Goal: Transaction & Acquisition: Purchase product/service

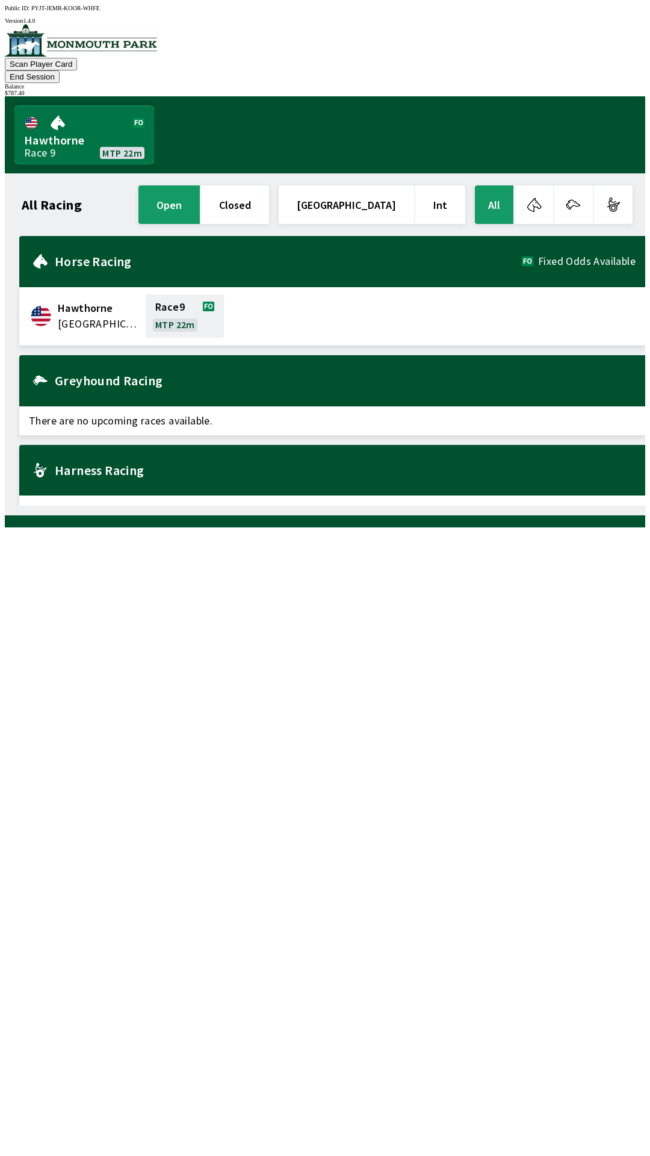
click at [89, 126] on link "Hawthorne Race 9 MTP 22m" at bounding box center [84, 135] width 140 height 58
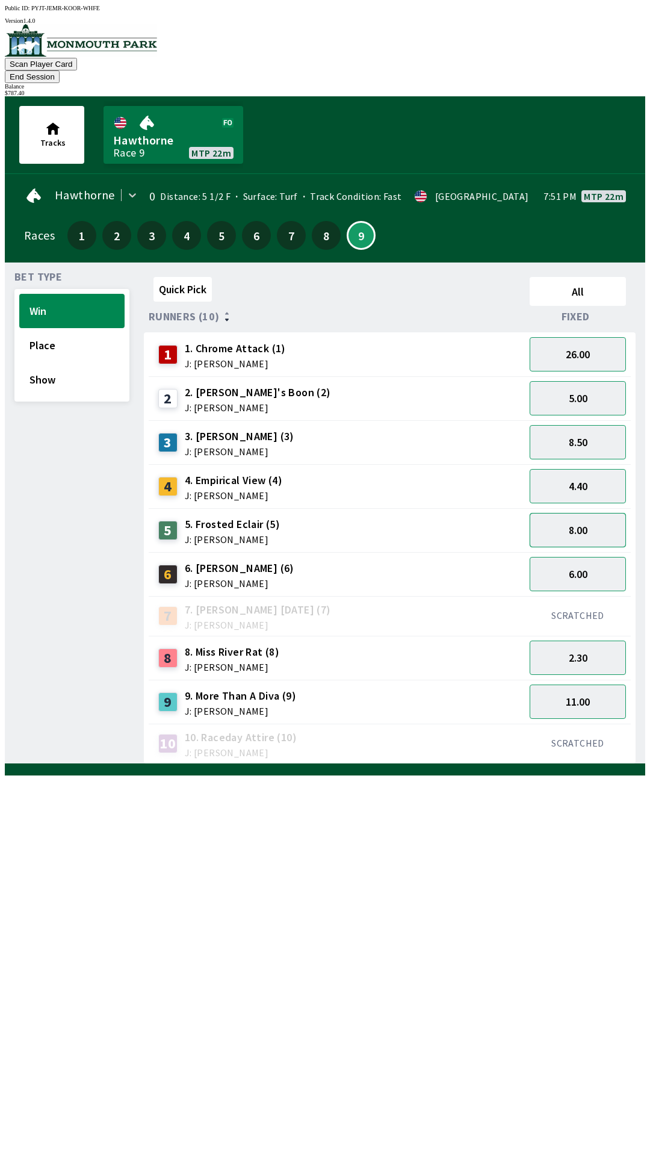
click at [595, 513] on button "8.00" at bounding box center [578, 530] width 96 height 34
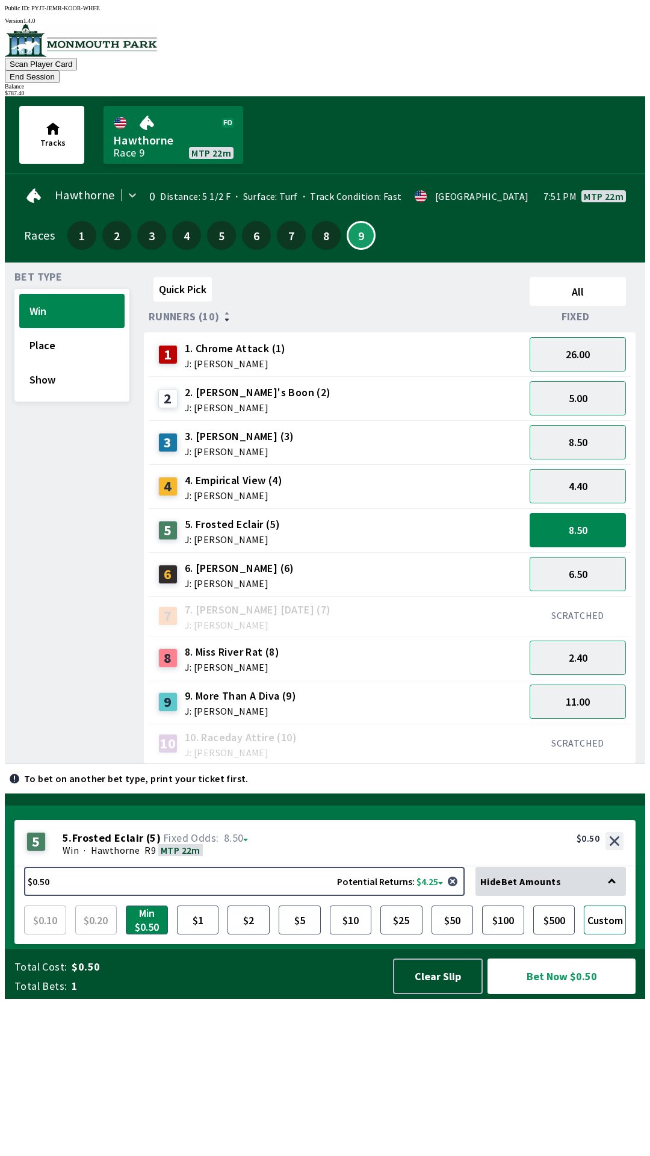
click at [611, 934] on button "Custom" at bounding box center [605, 919] width 42 height 29
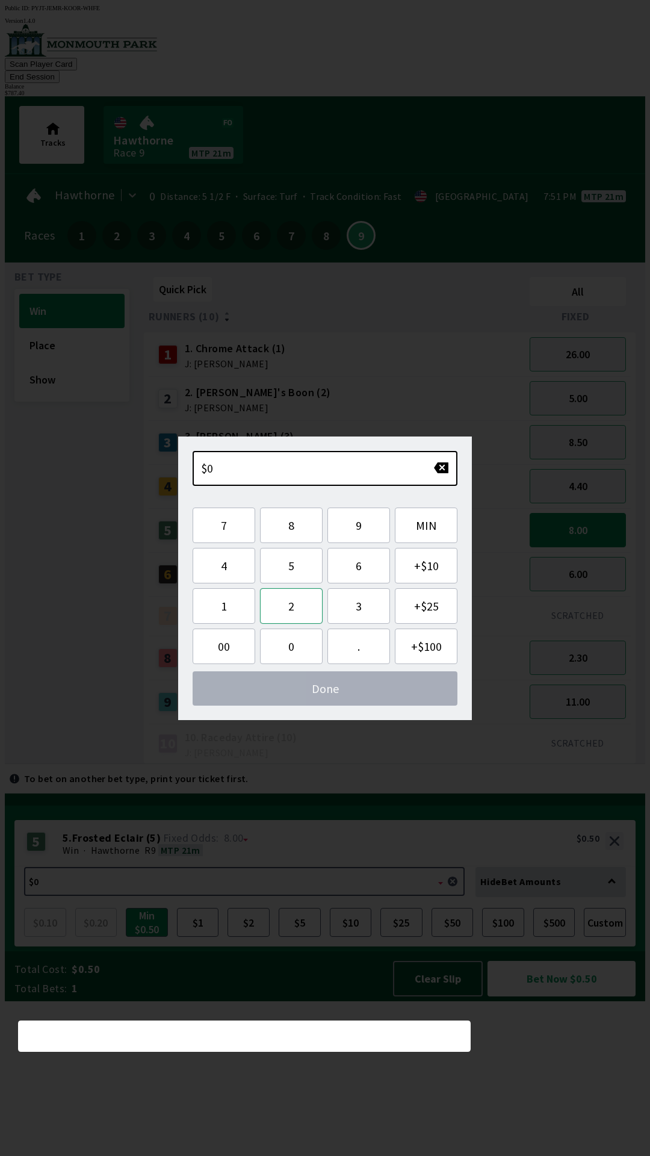
click at [301, 612] on button "2" at bounding box center [291, 606] width 63 height 36
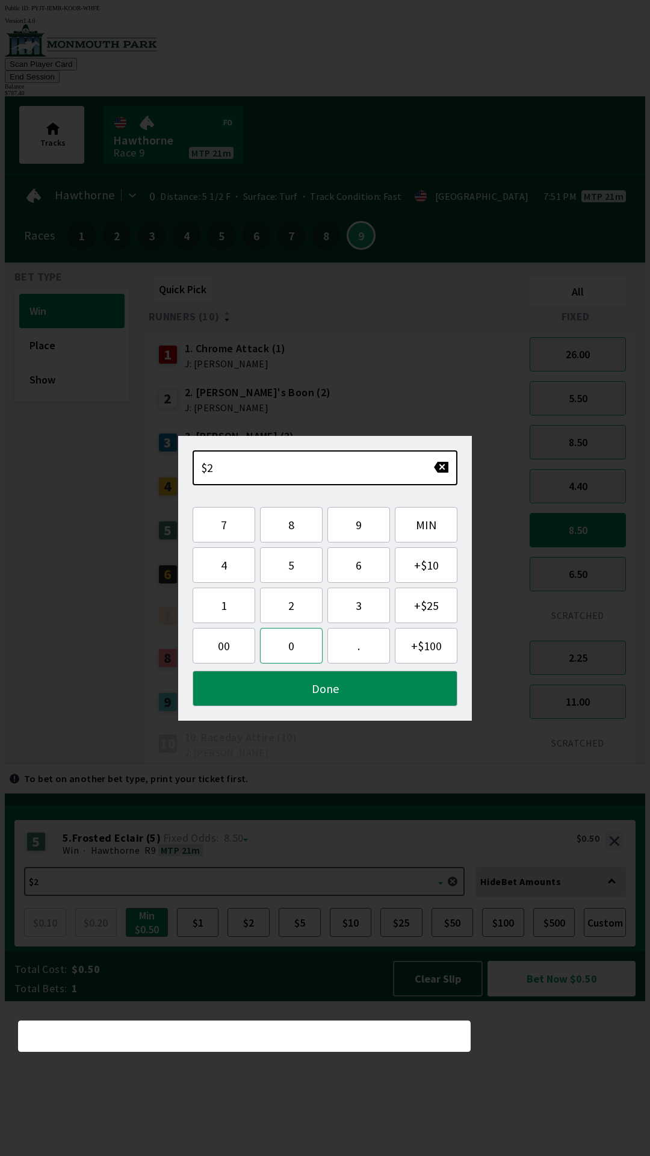
click at [291, 650] on button "0" at bounding box center [291, 646] width 63 height 36
click at [288, 654] on button "0" at bounding box center [291, 646] width 63 height 36
click at [343, 653] on button "." at bounding box center [358, 646] width 63 height 36
click at [319, 687] on button "Done" at bounding box center [325, 689] width 265 height 36
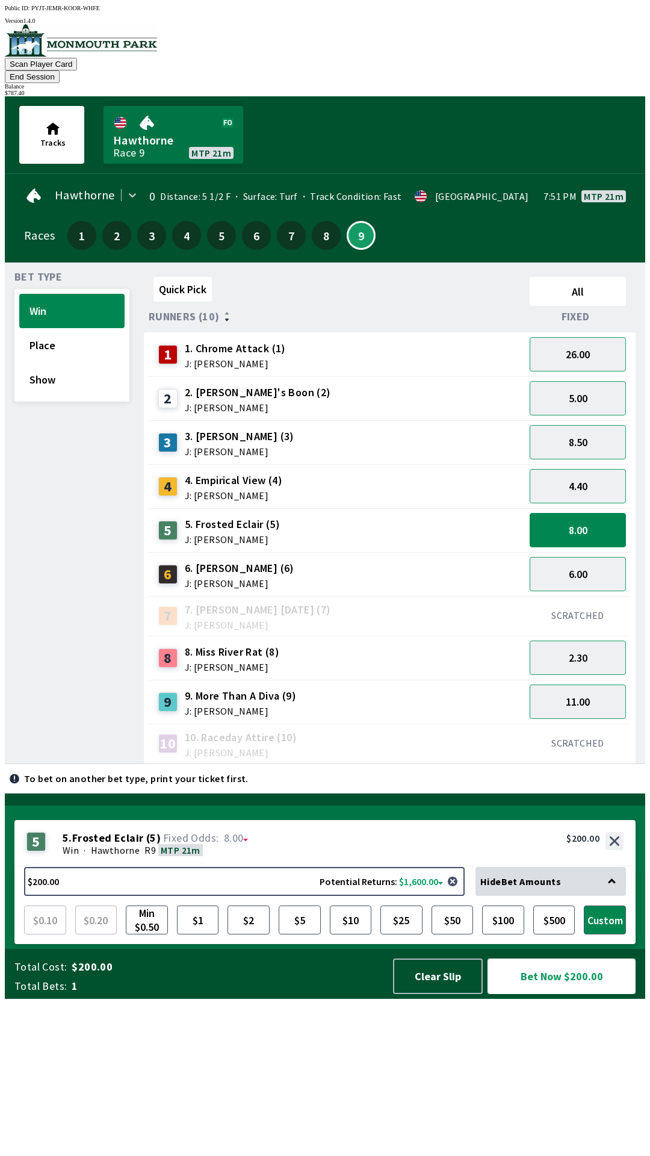
click at [555, 994] on button "Bet Now $200.00" at bounding box center [562, 976] width 148 height 36
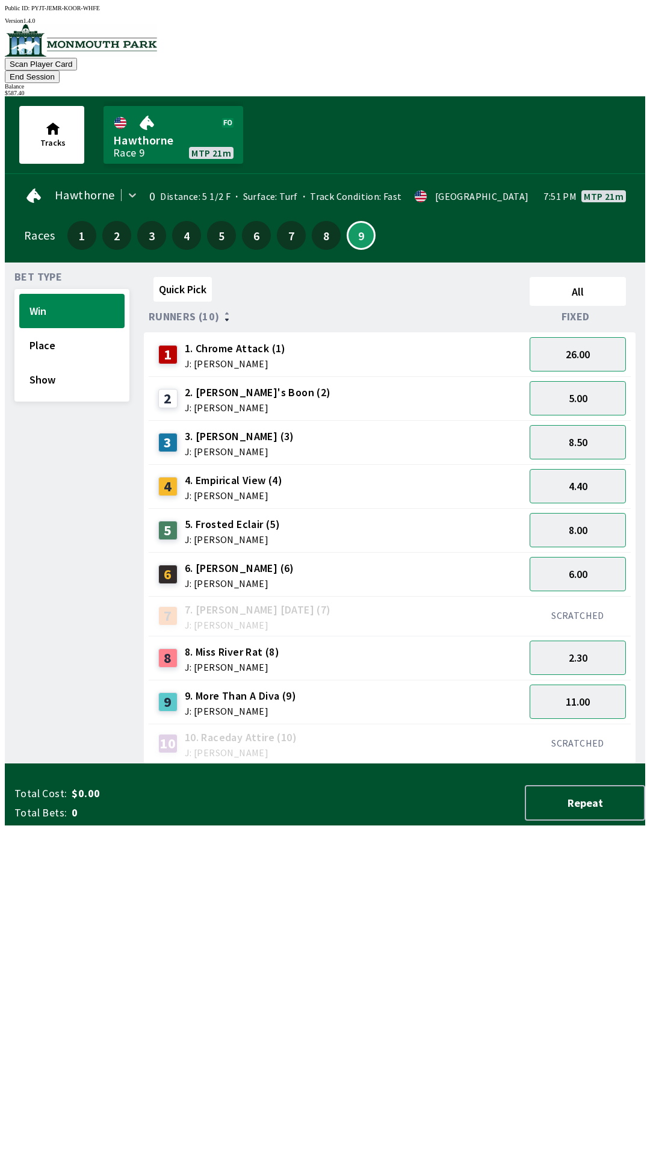
click at [60, 70] on button "End Session" at bounding box center [32, 76] width 55 height 13
